Goal: Obtain resource: Obtain resource

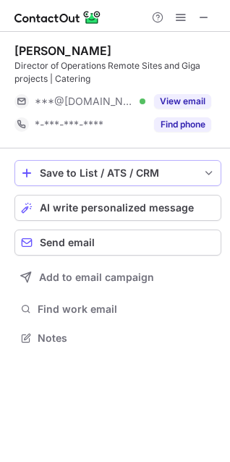
scroll to position [327, 230]
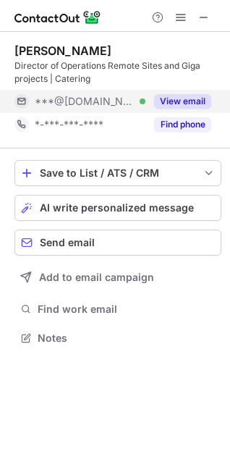
click at [175, 96] on button "View email" at bounding box center [182, 101] width 57 height 14
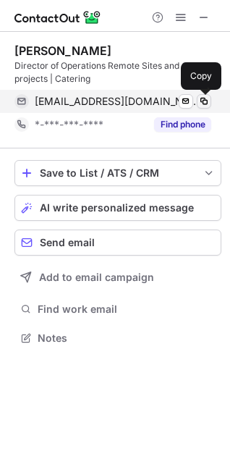
click at [201, 98] on span at bounding box center [204, 102] width 12 height 12
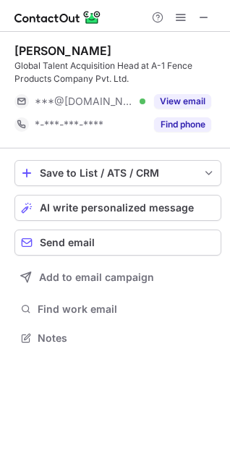
scroll to position [327, 230]
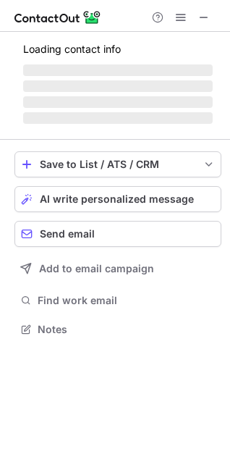
scroll to position [337, 230]
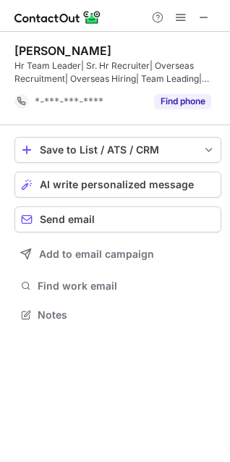
scroll to position [304, 230]
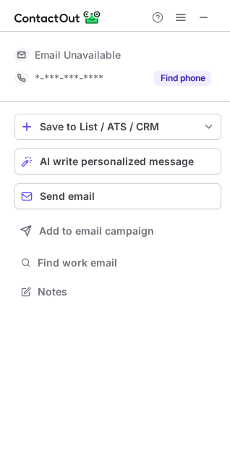
scroll to position [319, 230]
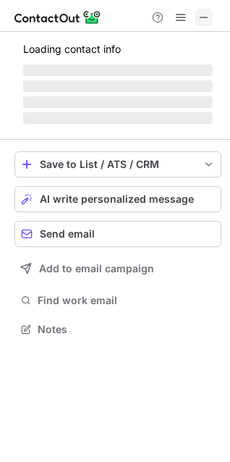
click at [198, 16] on button at bounding box center [204, 17] width 17 height 17
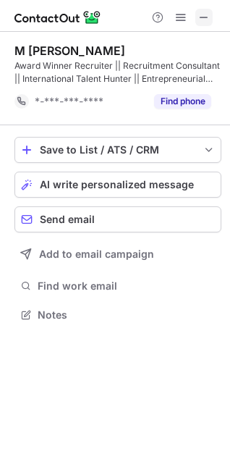
scroll to position [304, 230]
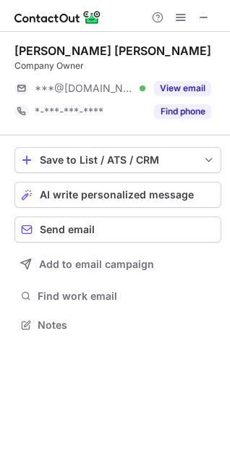
scroll to position [7, 7]
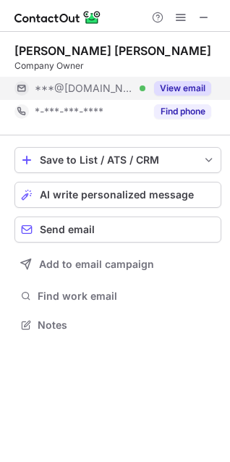
click at [164, 88] on button "View email" at bounding box center [182, 88] width 57 height 14
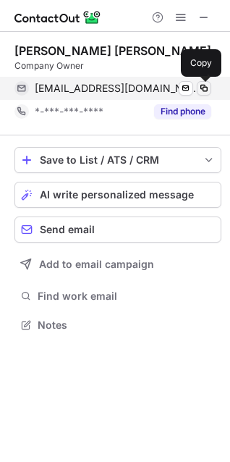
click at [206, 84] on span at bounding box center [204, 89] width 12 height 12
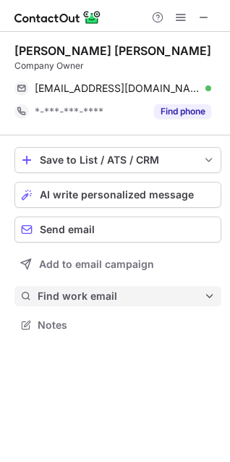
scroll to position [314, 230]
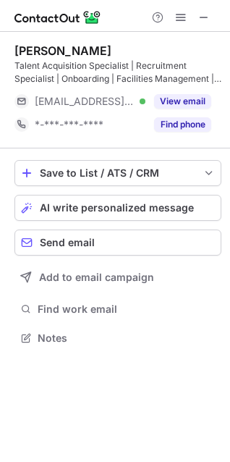
scroll to position [327, 230]
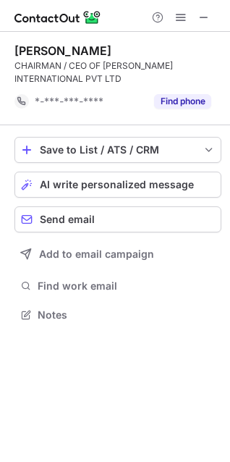
scroll to position [304, 230]
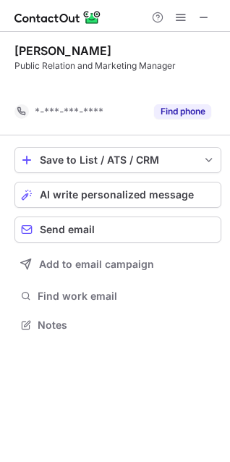
scroll to position [291, 230]
